Goal: Task Accomplishment & Management: Manage account settings

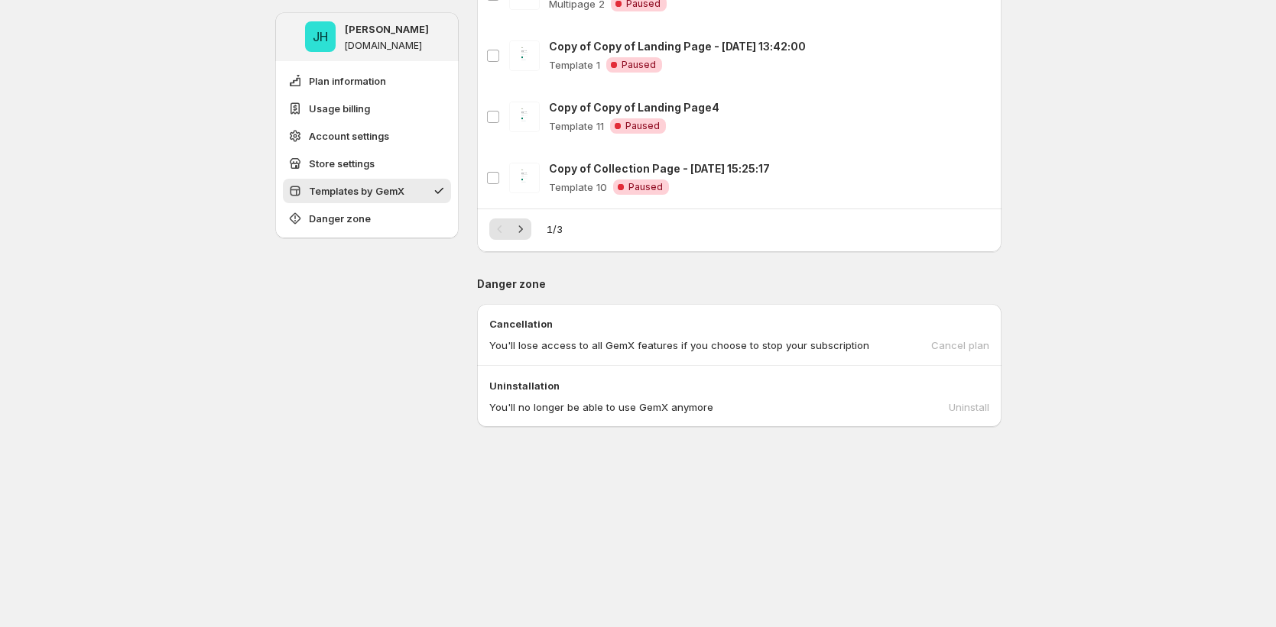
scroll to position [1851, 0]
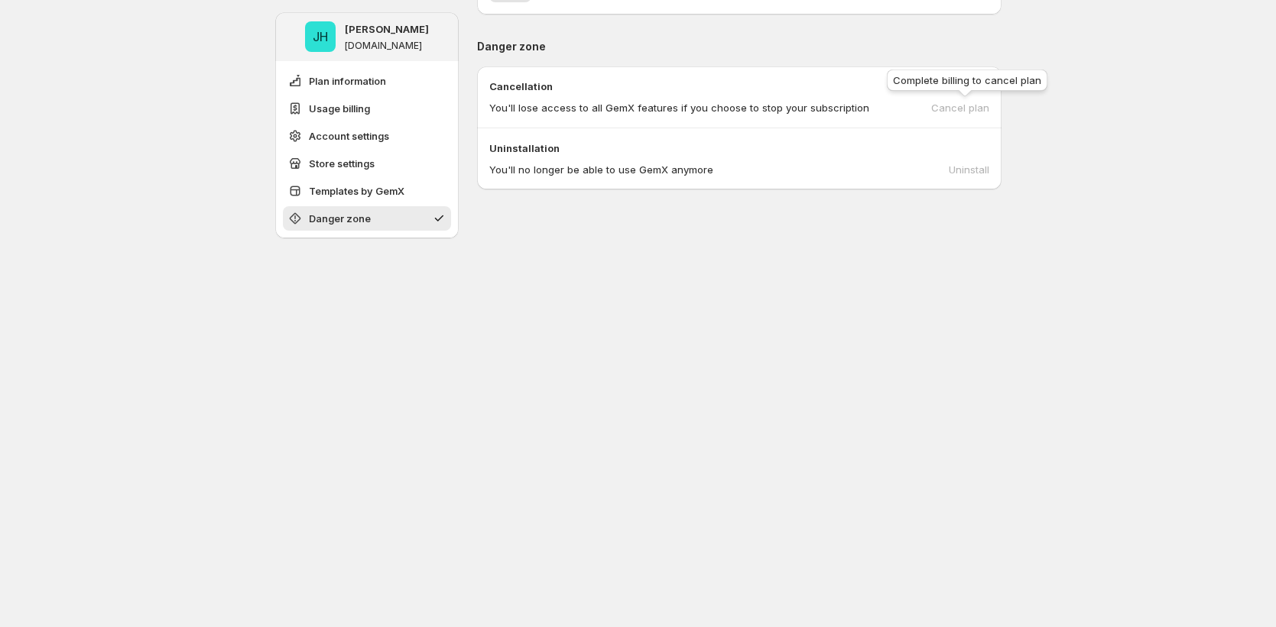
click at [952, 109] on div "Cancel plan" at bounding box center [960, 107] width 58 height 15
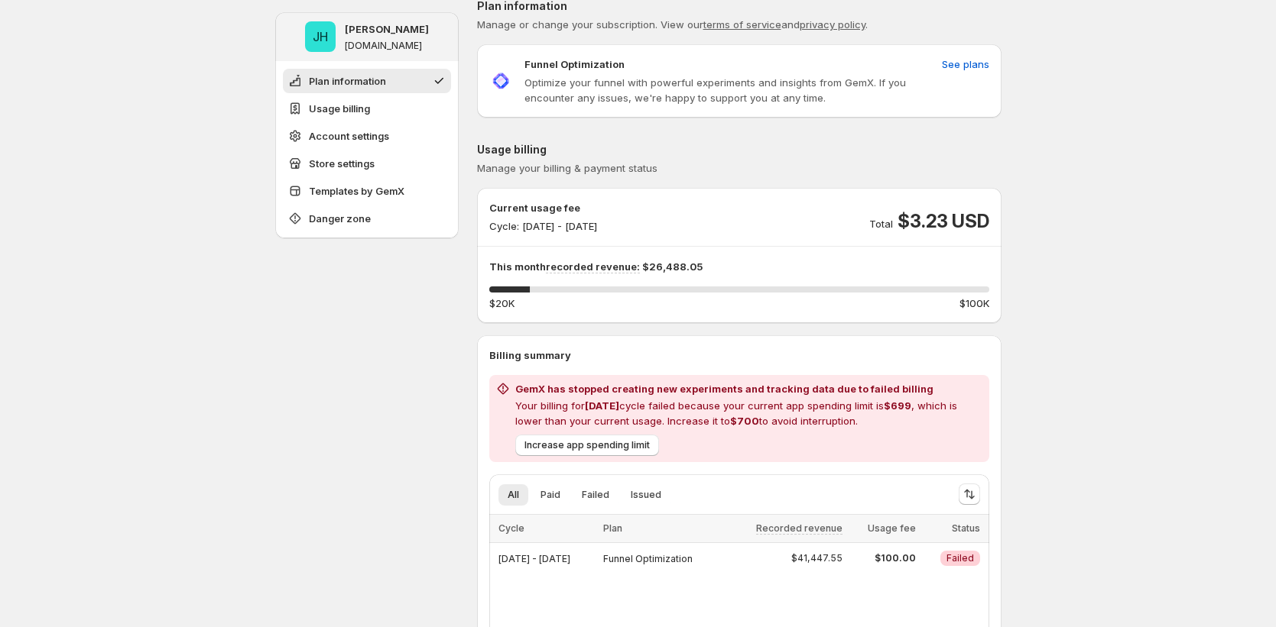
scroll to position [0, 0]
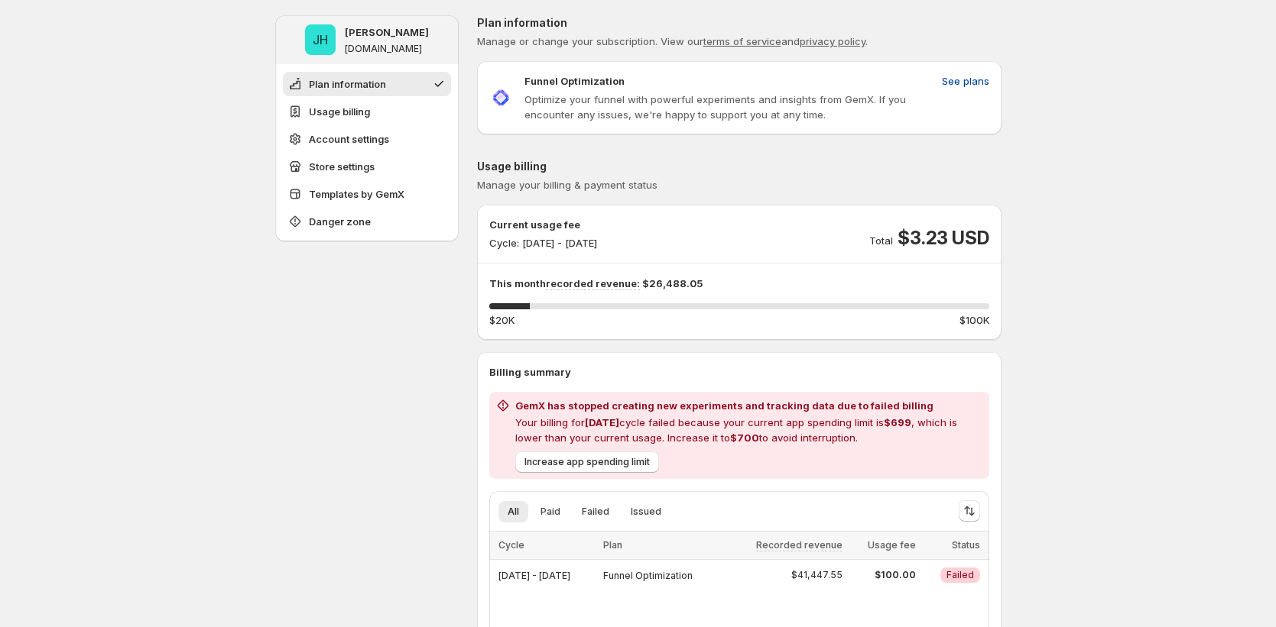
click at [971, 82] on span "See plans" at bounding box center [965, 80] width 47 height 15
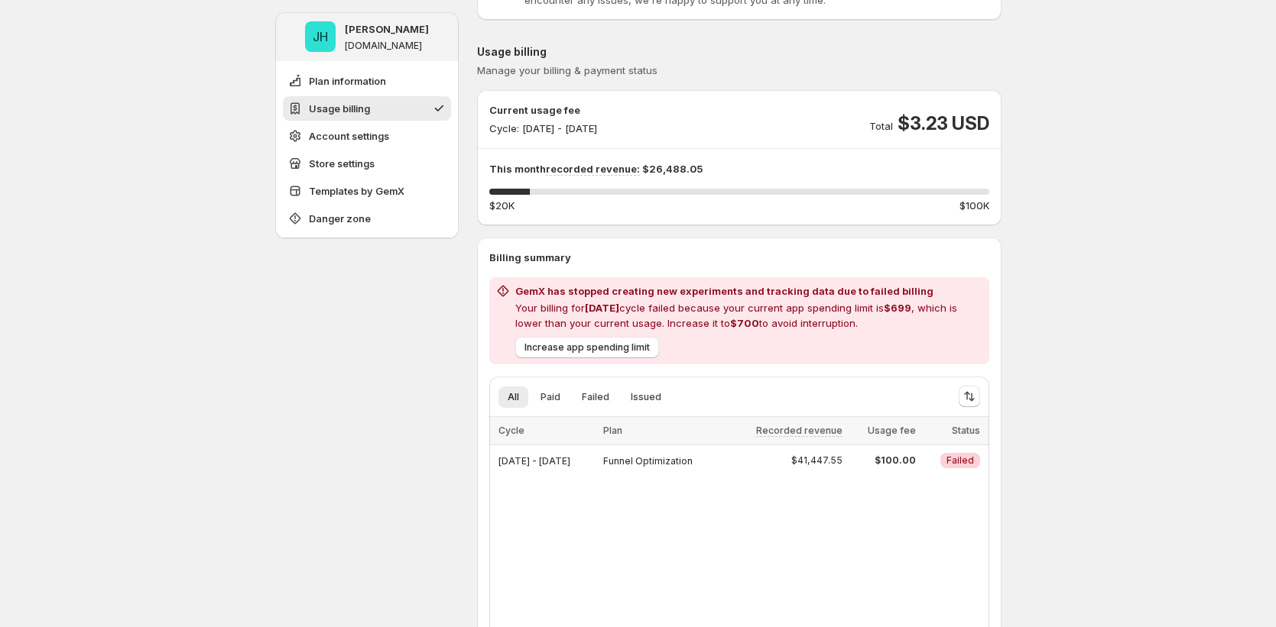
scroll to position [115, 0]
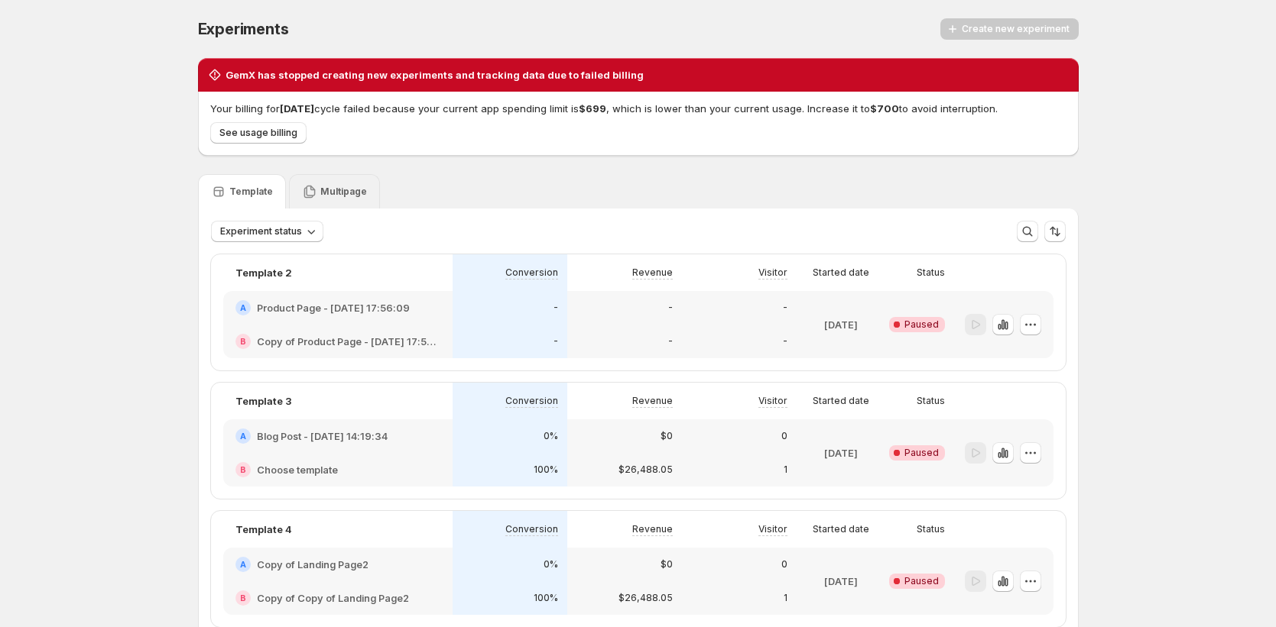
click at [333, 189] on p "Multipage" at bounding box center [343, 192] width 47 height 12
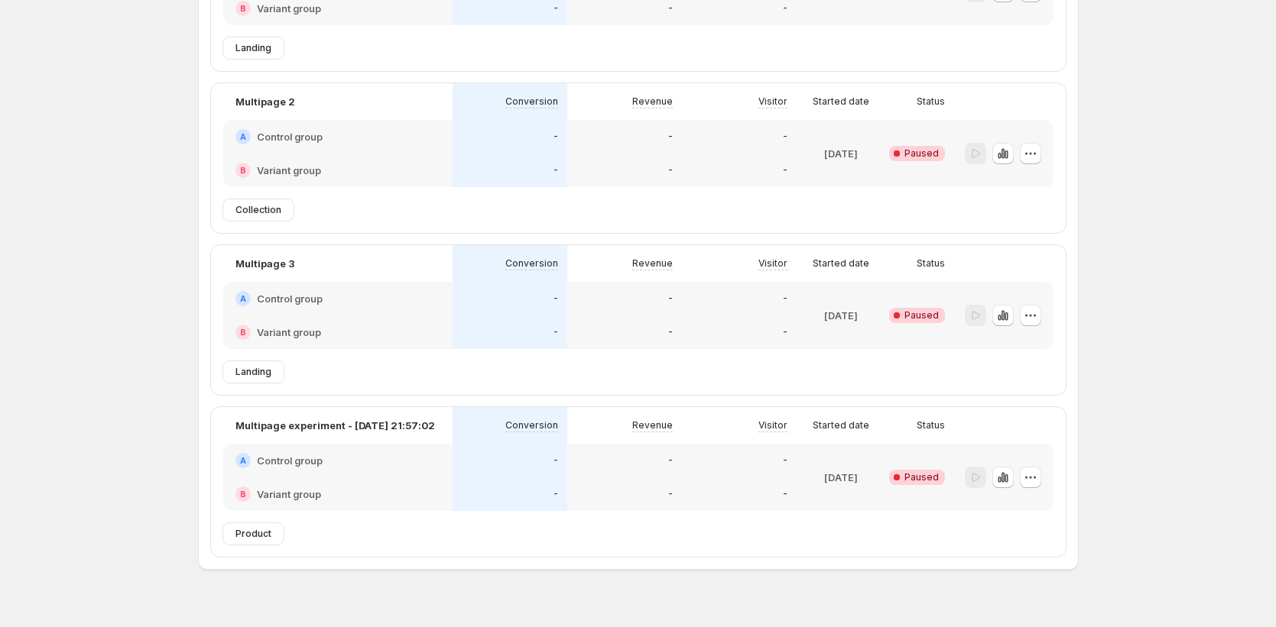
scroll to position [342, 0]
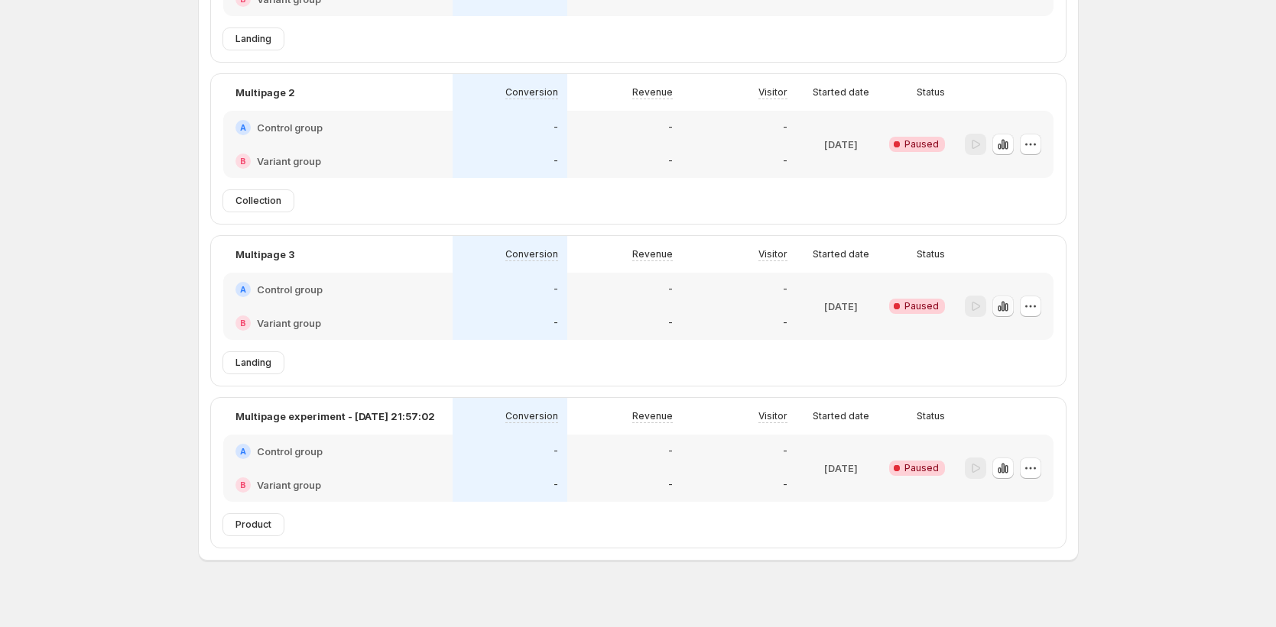
click at [1006, 309] on icon "button" at bounding box center [1002, 306] width 15 height 15
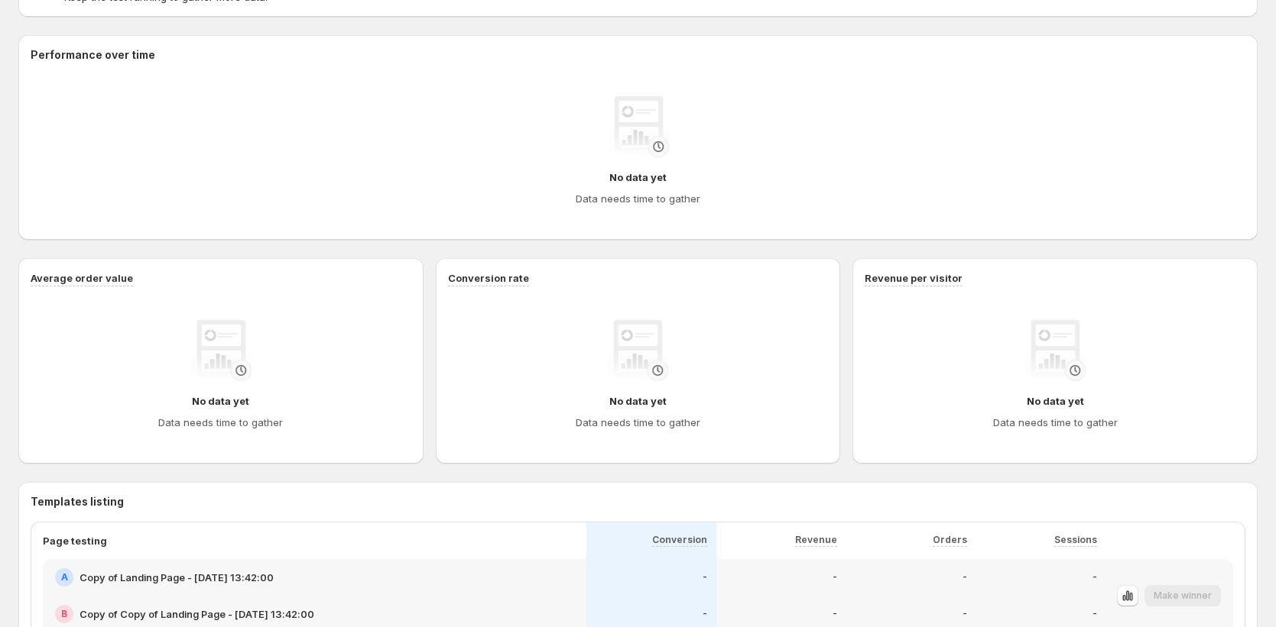
scroll to position [278, 0]
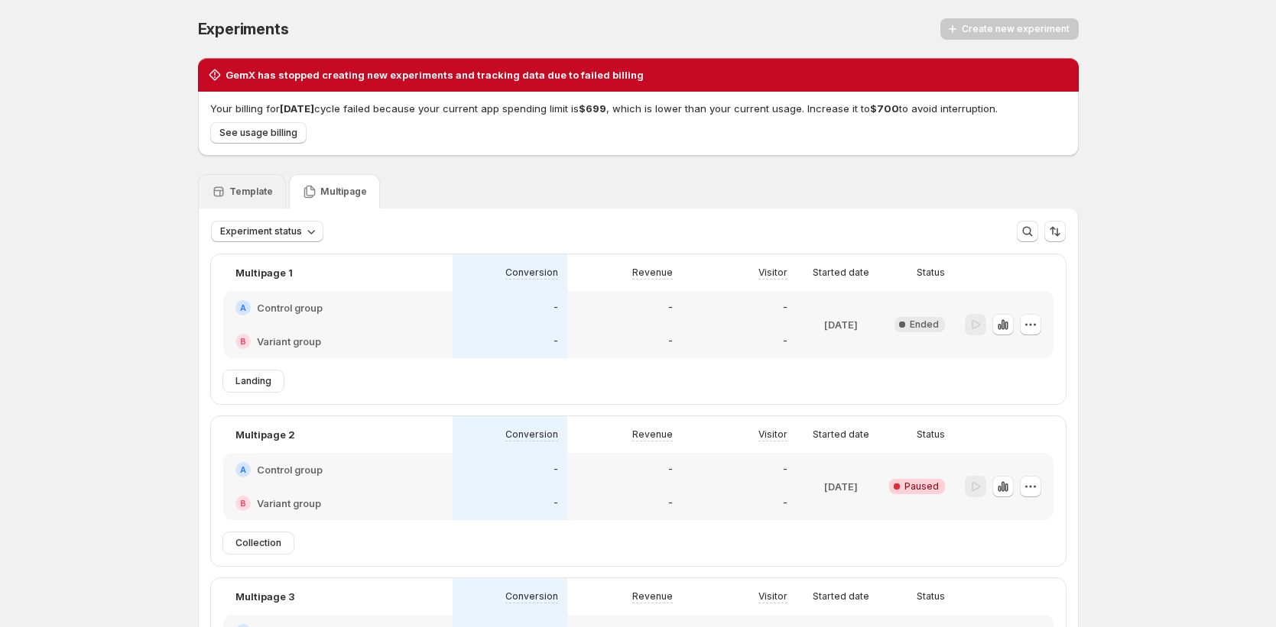
click at [274, 186] on div "Template" at bounding box center [242, 191] width 88 height 34
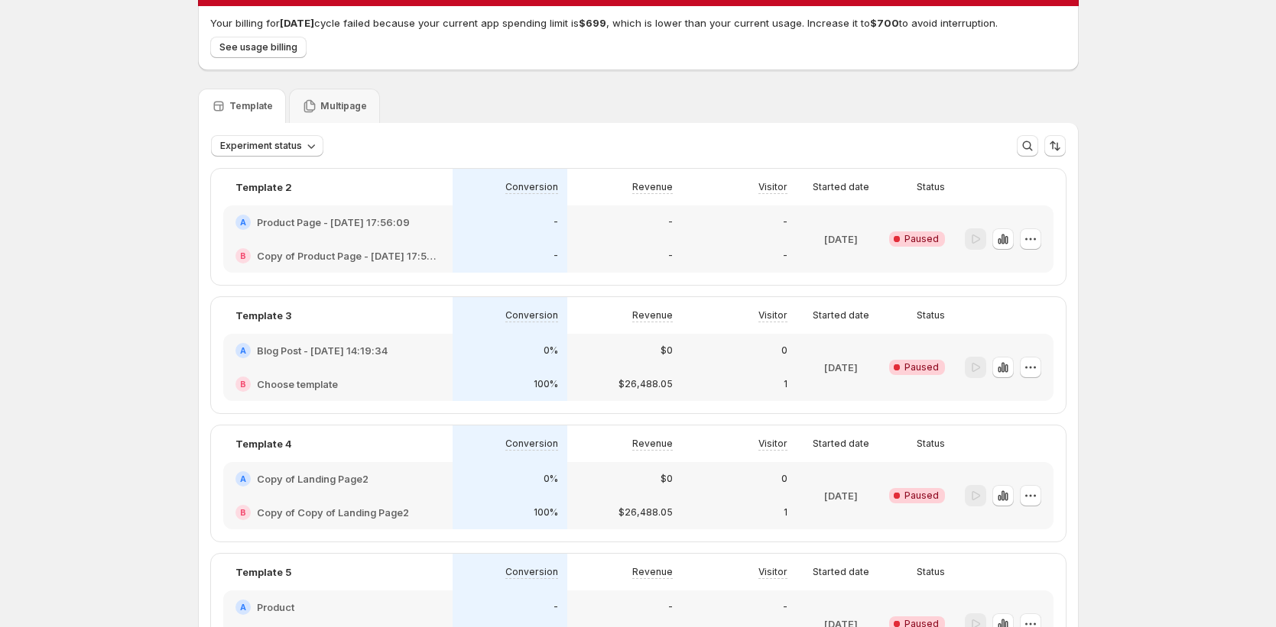
scroll to position [148, 0]
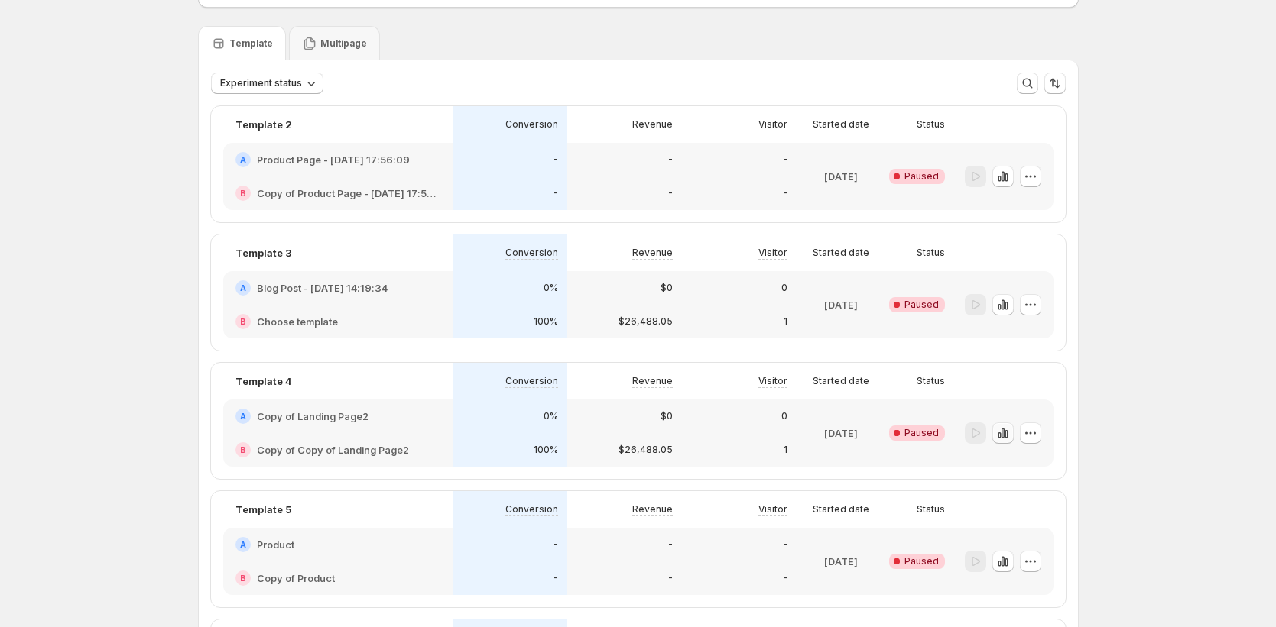
click at [1006, 438] on icon "button" at bounding box center [1002, 433] width 15 height 15
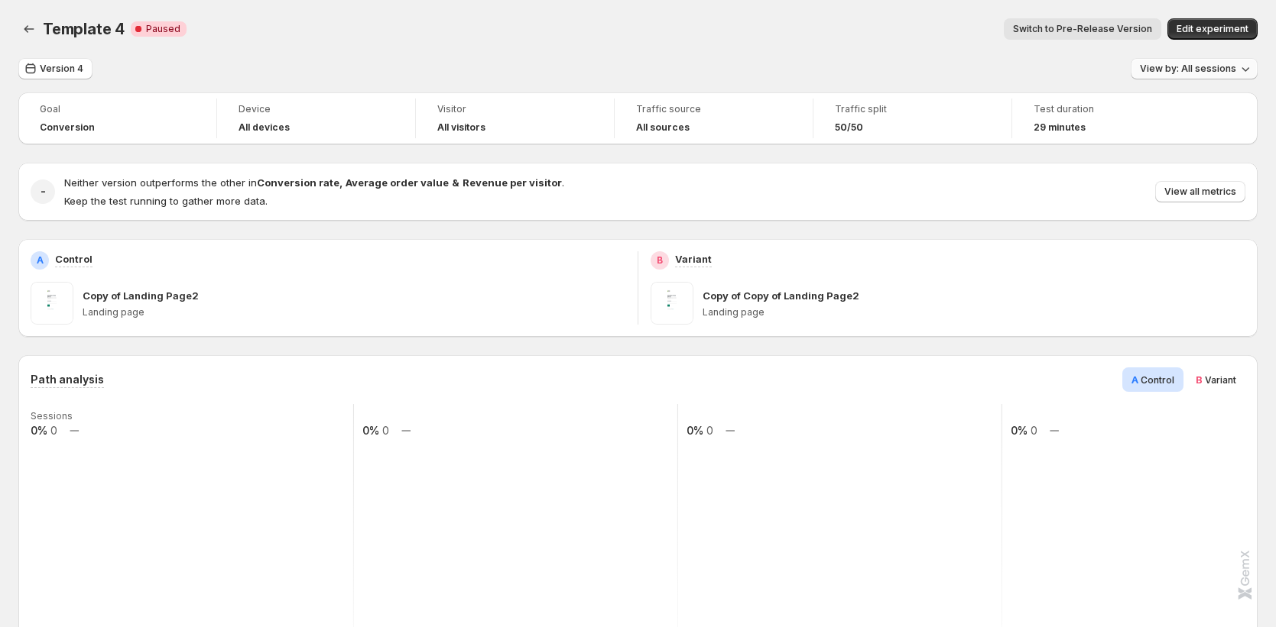
click at [1180, 73] on span "View by: All sessions" at bounding box center [1188, 69] width 96 height 12
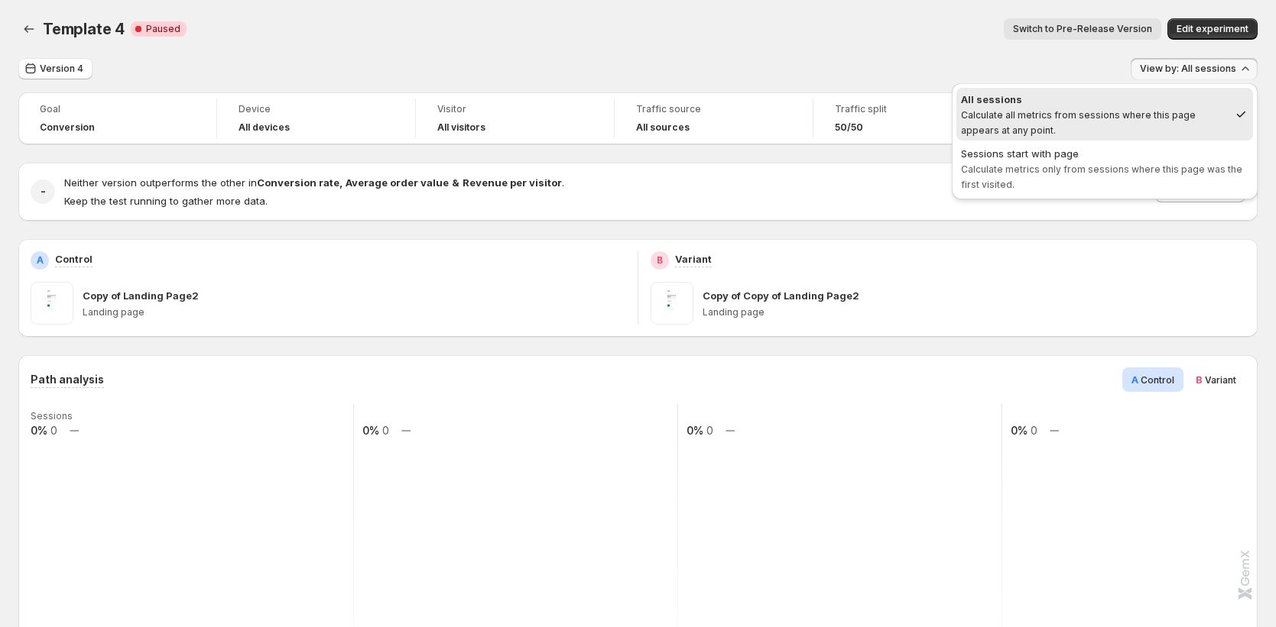
click at [1028, 54] on div "Template 4. This page is ready Template 4 Critical Complete Paused Switch to Pr…" at bounding box center [637, 29] width 1239 height 58
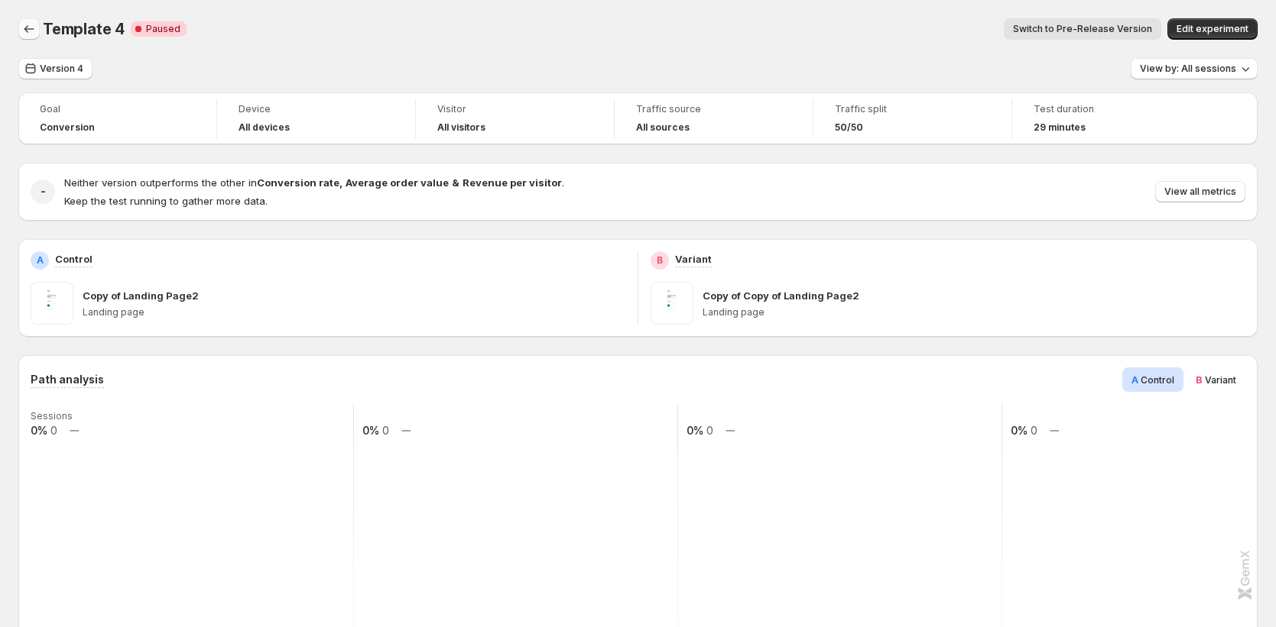
click at [25, 21] on icon "Back" at bounding box center [28, 28] width 15 height 15
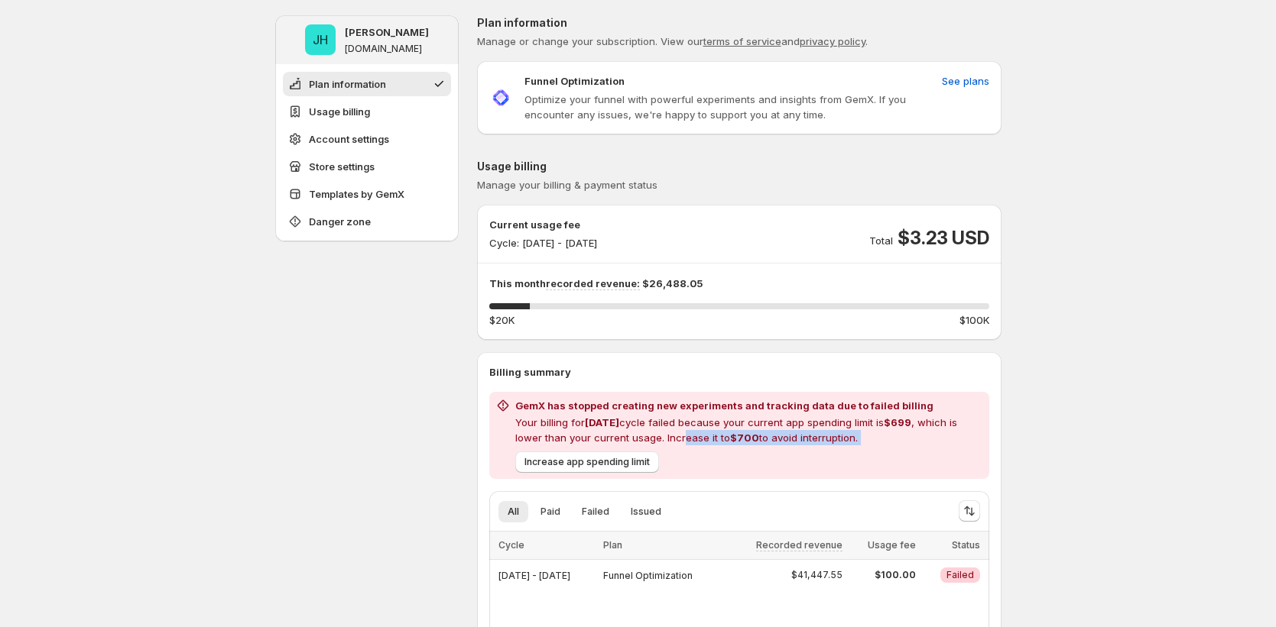
drag, startPoint x: 689, startPoint y: 431, endPoint x: 986, endPoint y: 467, distance: 298.7
click at [983, 467] on div "GemX has stopped creating new experiments and tracking data due to failed billi…" at bounding box center [749, 435] width 468 height 75
